Goal: Find contact information: Obtain details needed to contact an individual or organization

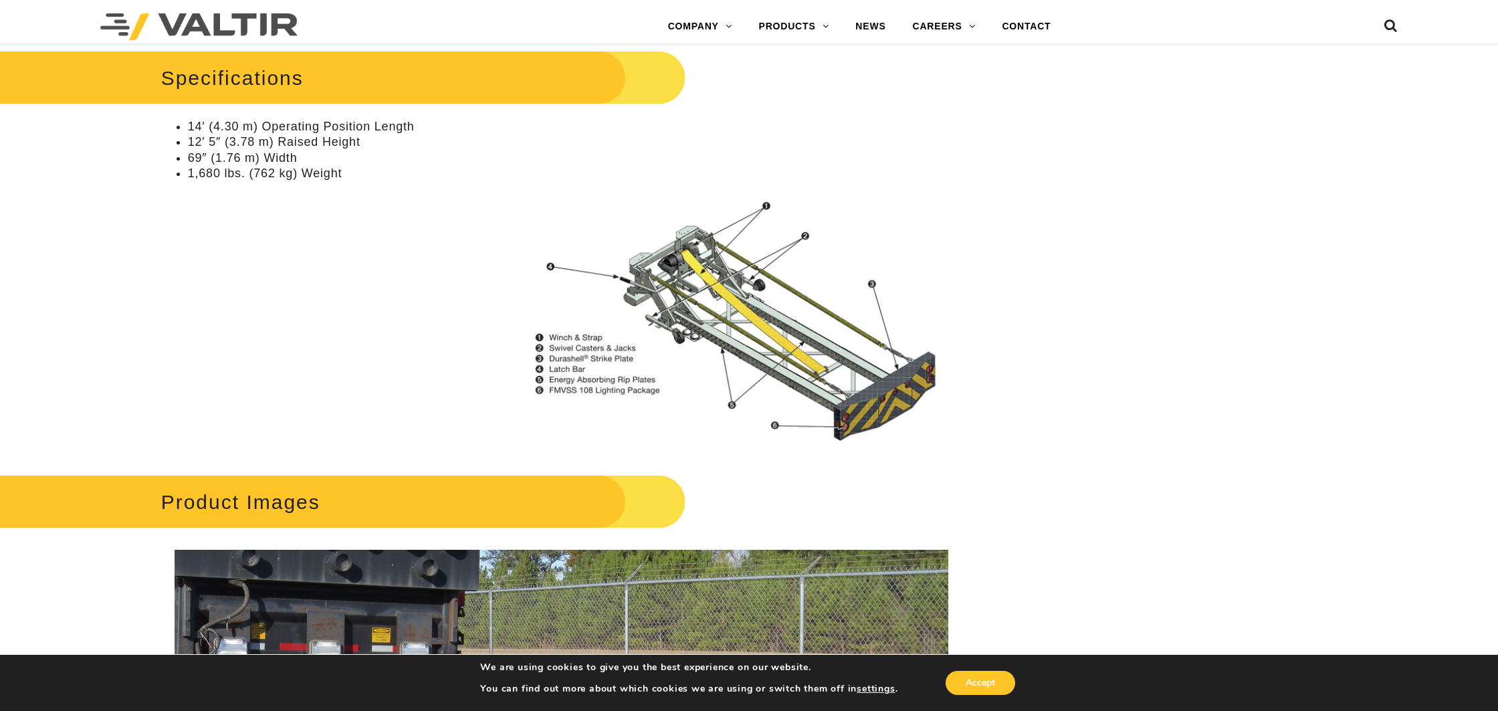
scroll to position [697, 0]
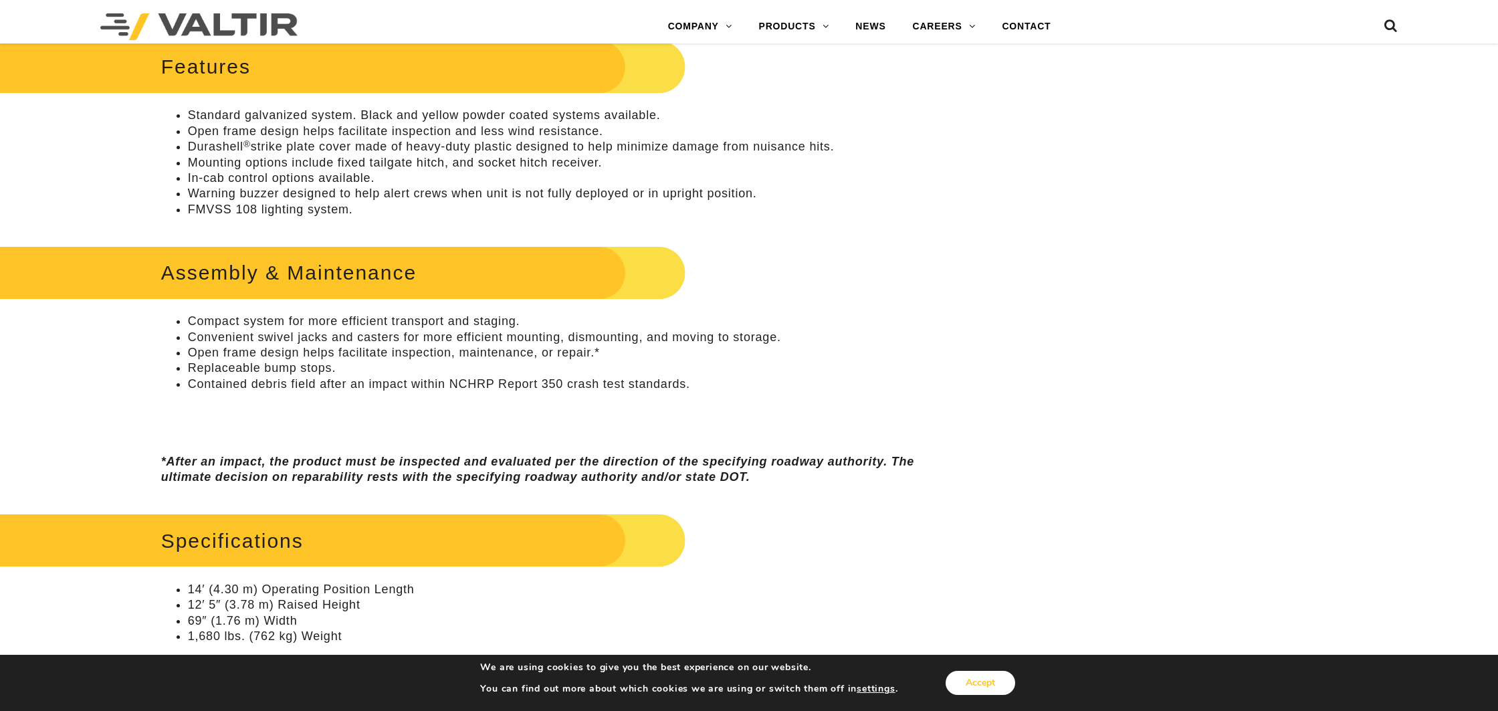
click at [981, 676] on button "Accept" at bounding box center [980, 683] width 70 height 24
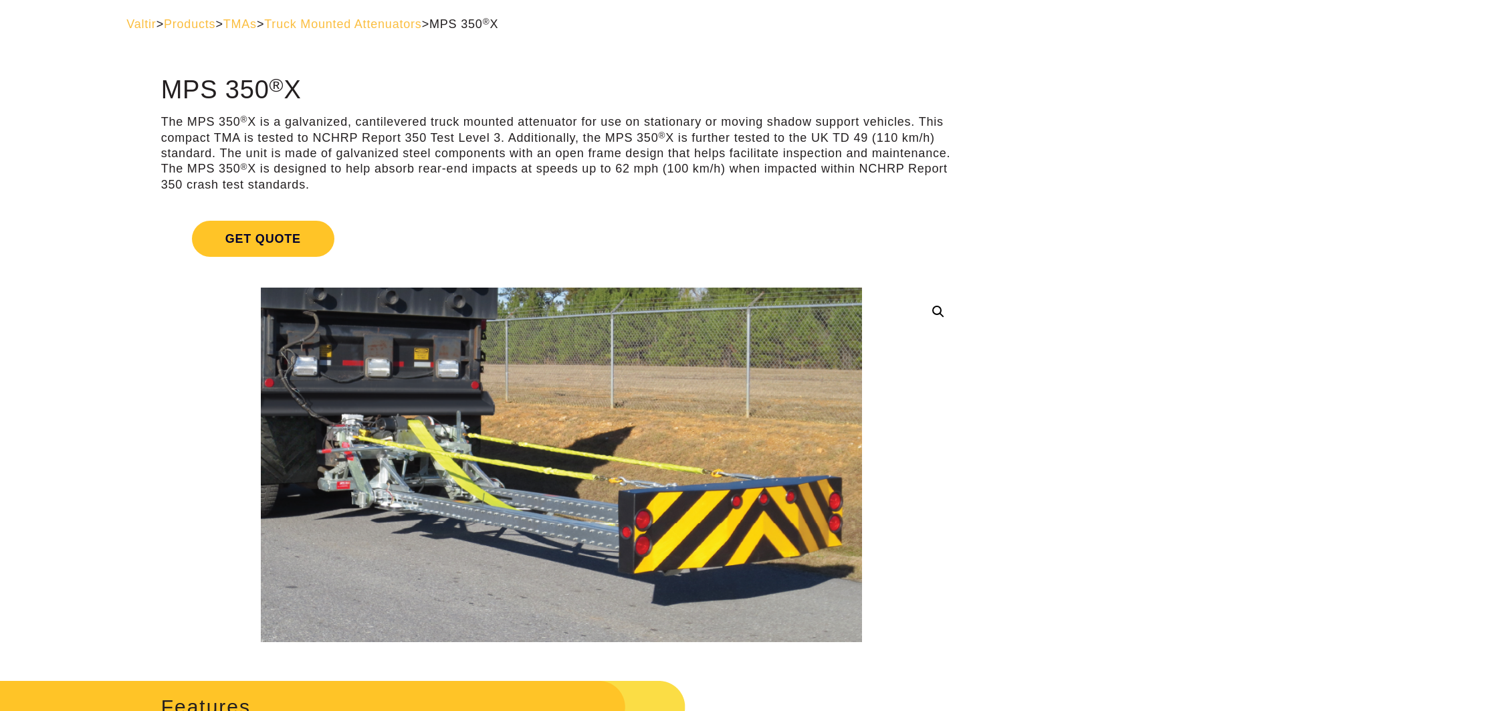
scroll to position [0, 0]
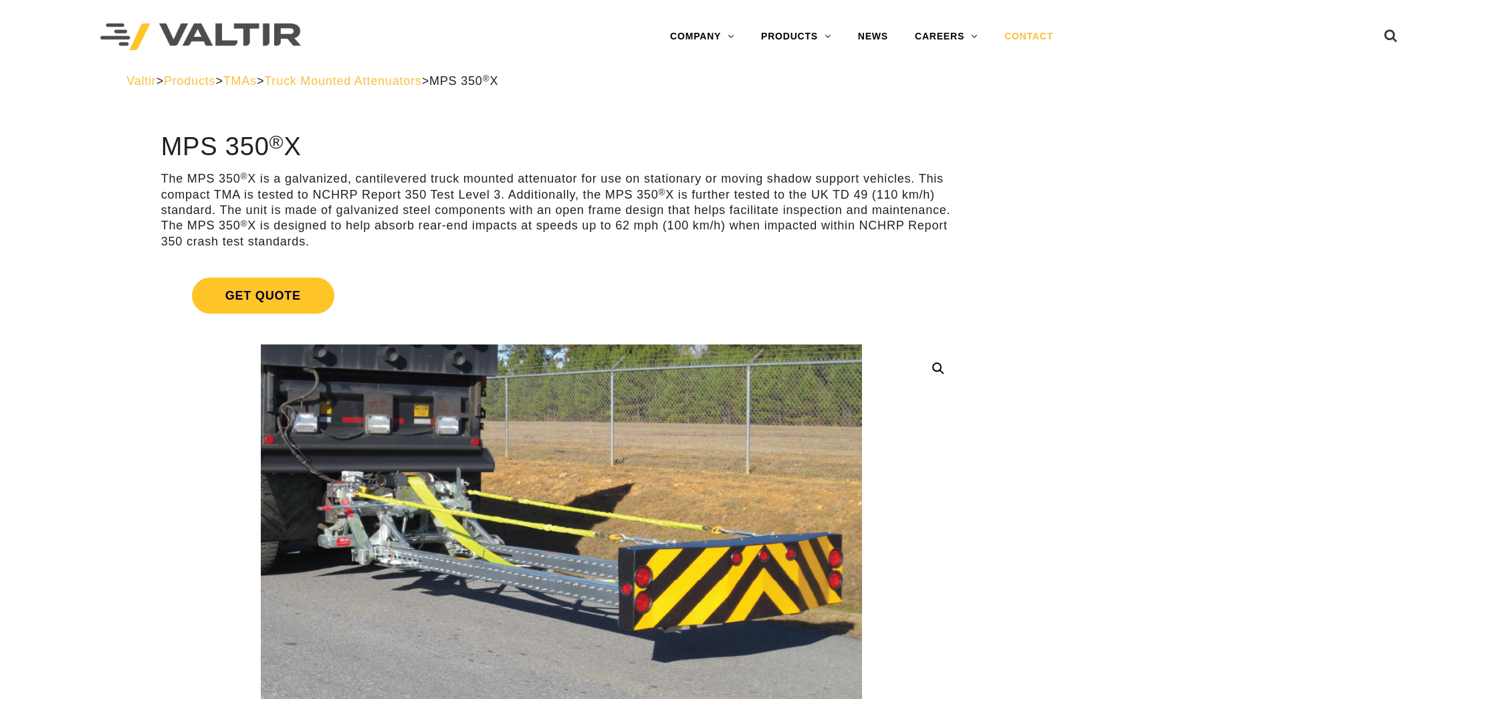
click at [1030, 30] on link "CONTACT" at bounding box center [1029, 36] width 76 height 27
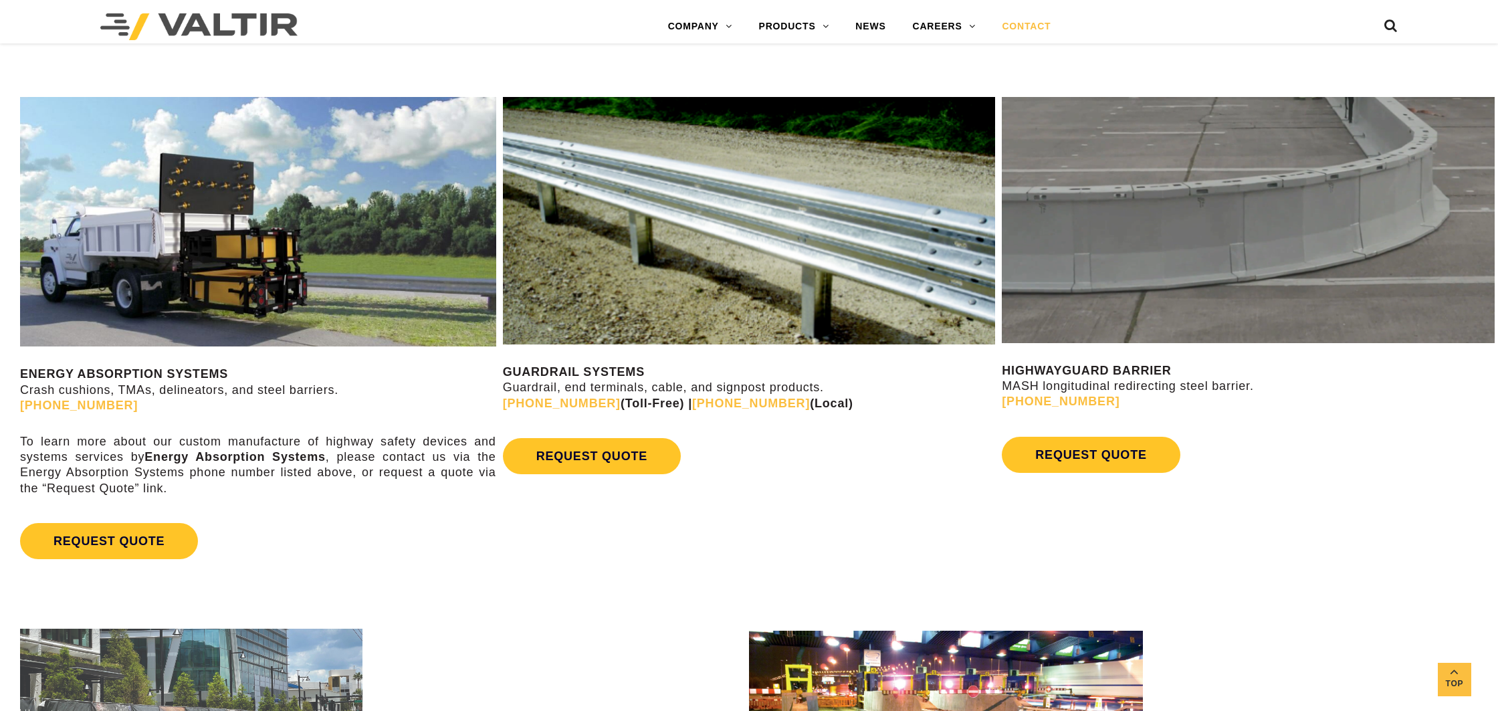
scroll to position [797, 0]
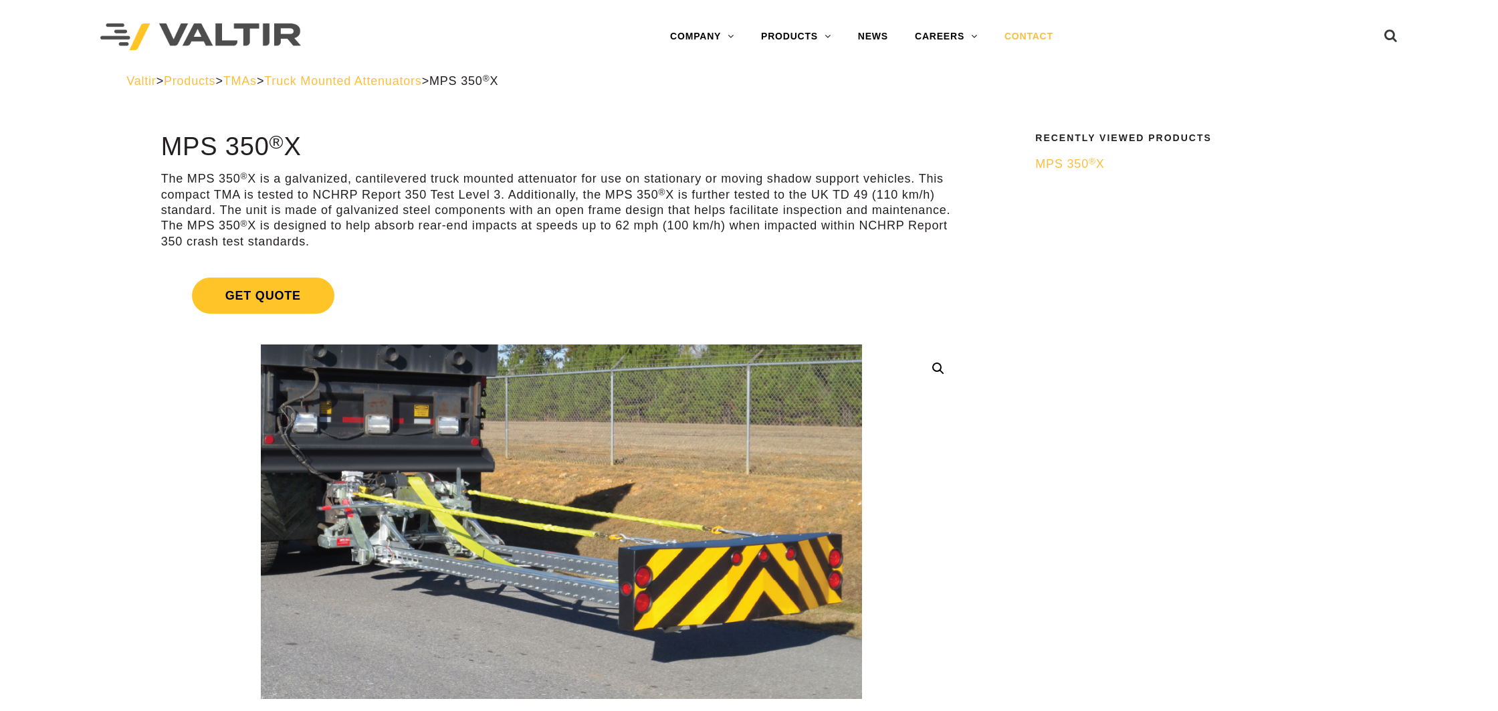
click at [1042, 37] on link "CONTACT" at bounding box center [1029, 36] width 76 height 27
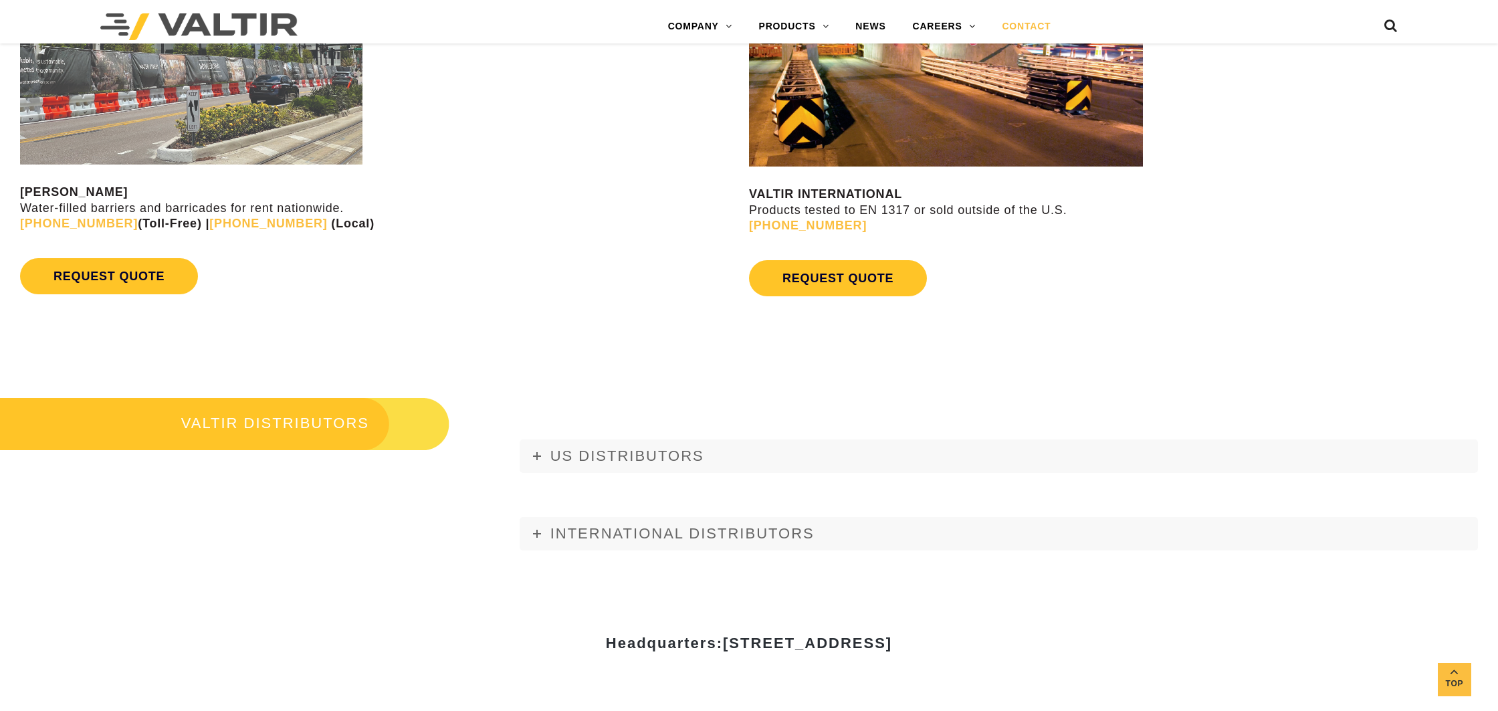
scroll to position [1331, 0]
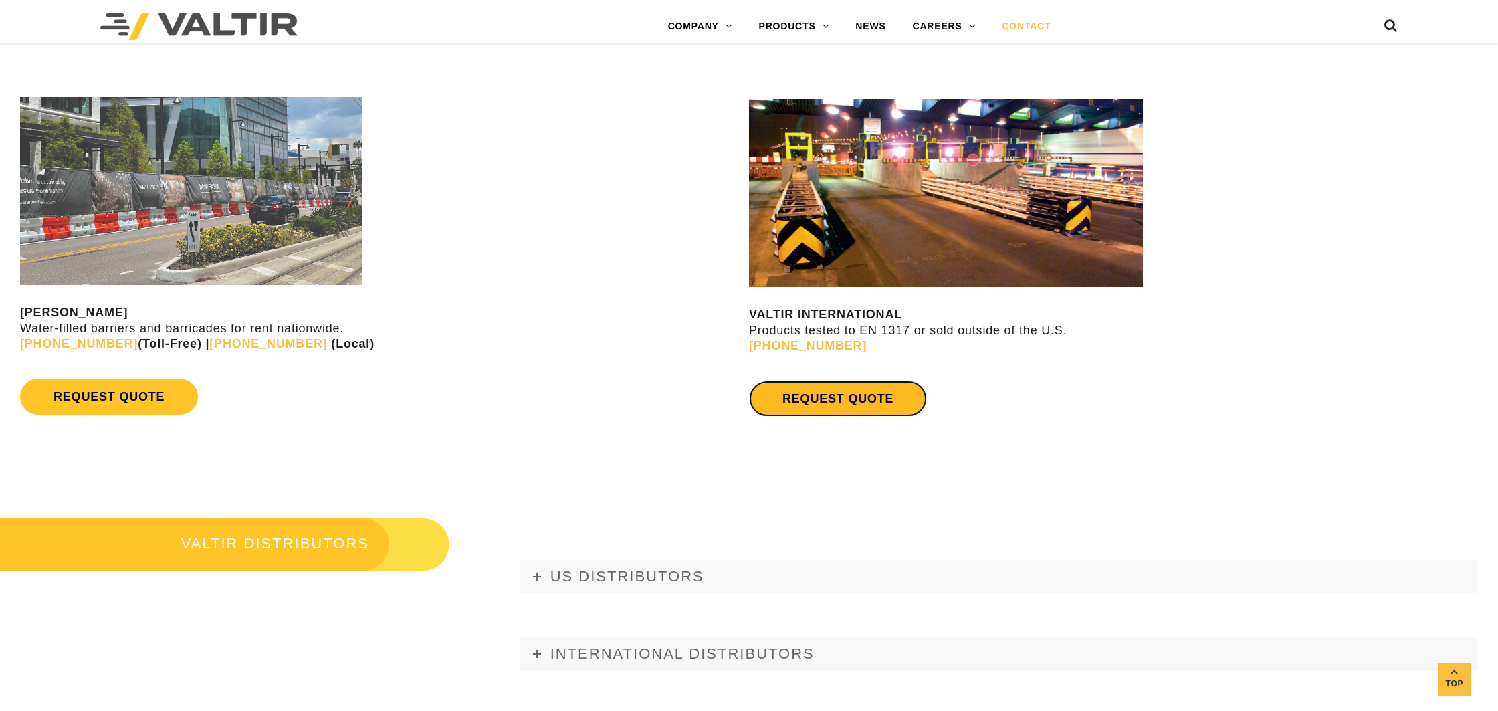
click at [826, 396] on link "REQUEST QUOTE" at bounding box center [838, 398] width 178 height 36
